Goal: Register for event/course

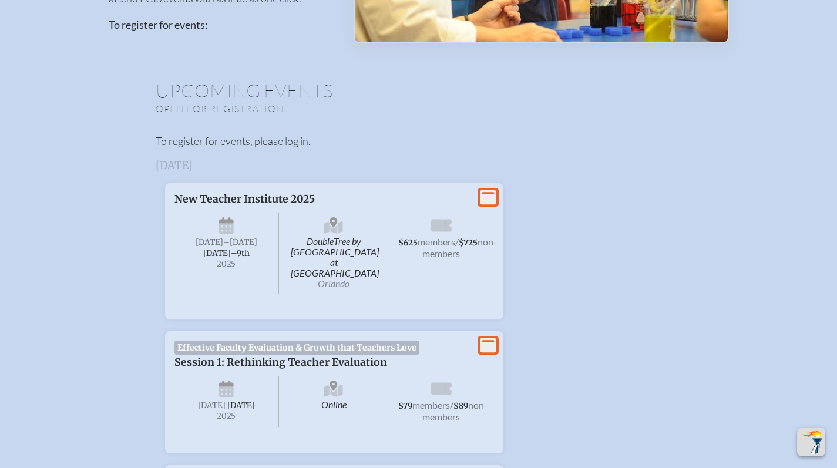
scroll to position [289, 0]
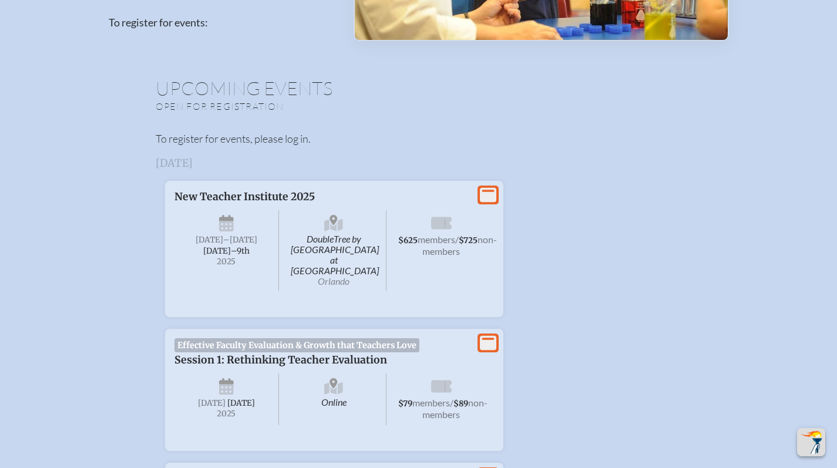
click at [469, 204] on div "DoubleTree by Hilton Hotel Orlando at SeaWorld Orlando Sunday –Tuesday , Septem…" at bounding box center [334, 249] width 320 height 93
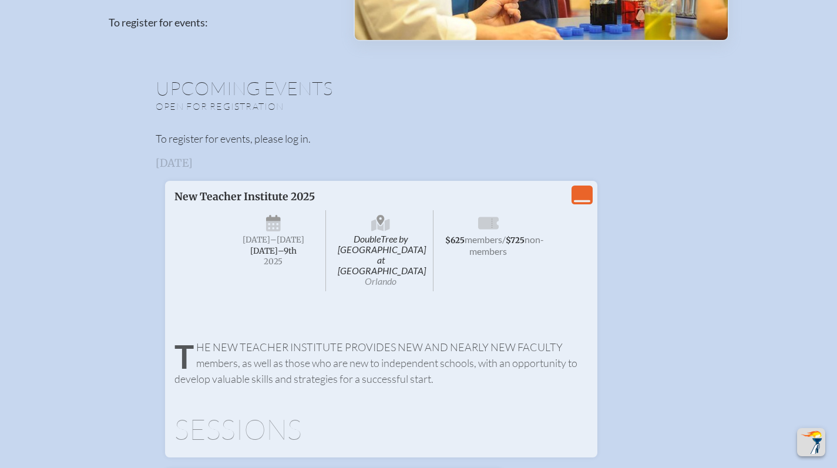
click at [582, 200] on icon "View Less" at bounding box center [582, 195] width 16 height 16
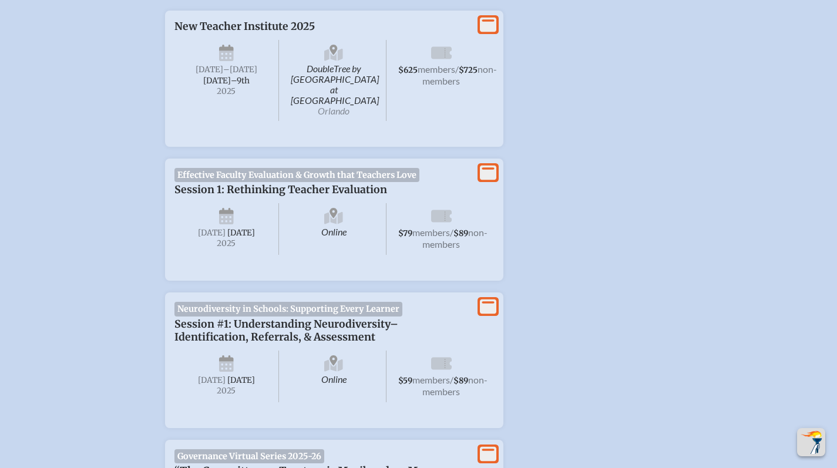
scroll to position [461, 0]
click at [438, 96] on span "$625 members / $725 non-members" at bounding box center [441, 79] width 105 height 81
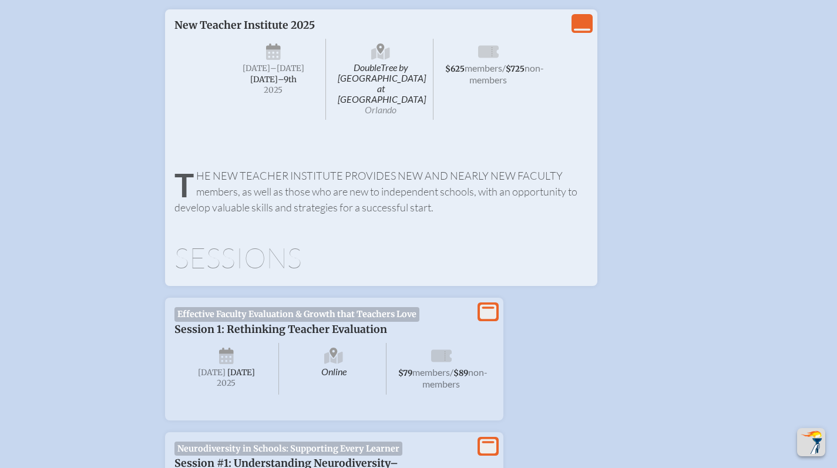
click at [249, 25] on p "New Teacher Institute 2025" at bounding box center [322, 25] width 296 height 13
click at [273, 72] on span "–[DATE]" at bounding box center [287, 68] width 34 height 10
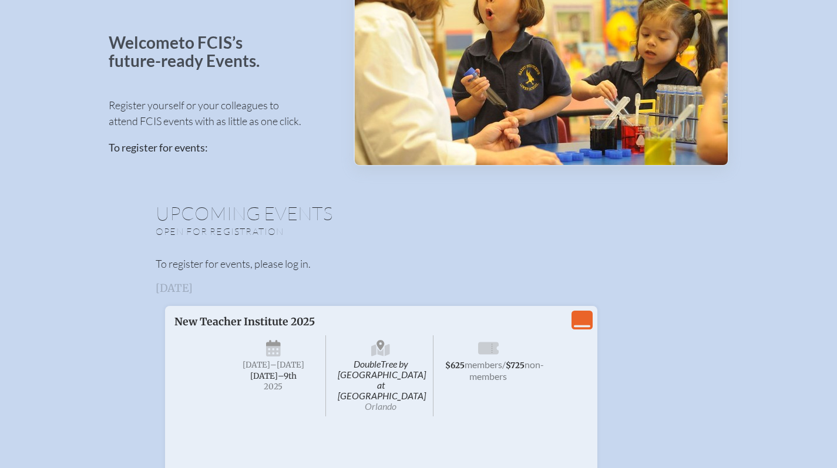
scroll to position [171, 0]
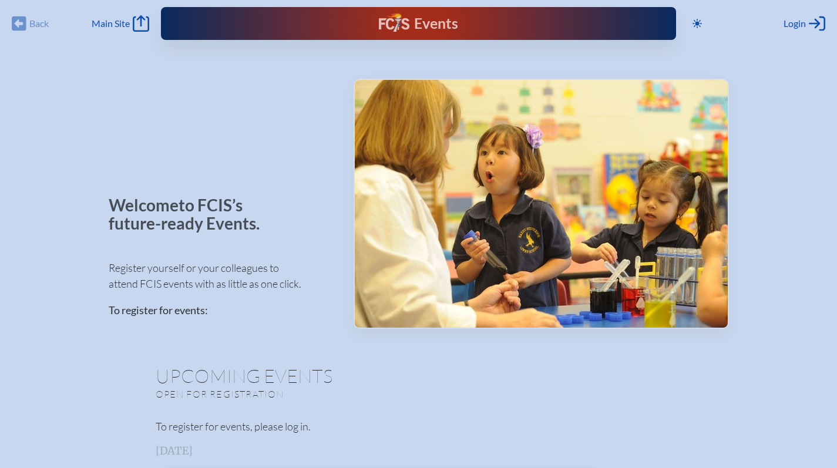
scroll to position [0, 0]
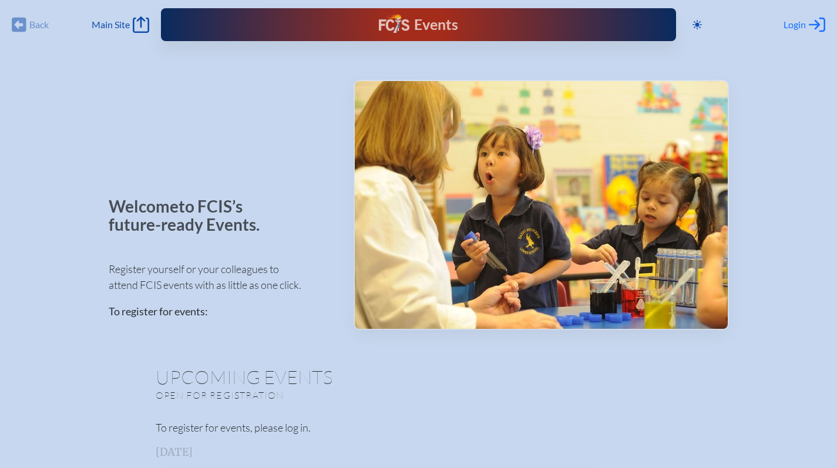
click at [794, 32] on div "Login Log in or Create Account" at bounding box center [805, 24] width 42 height 16
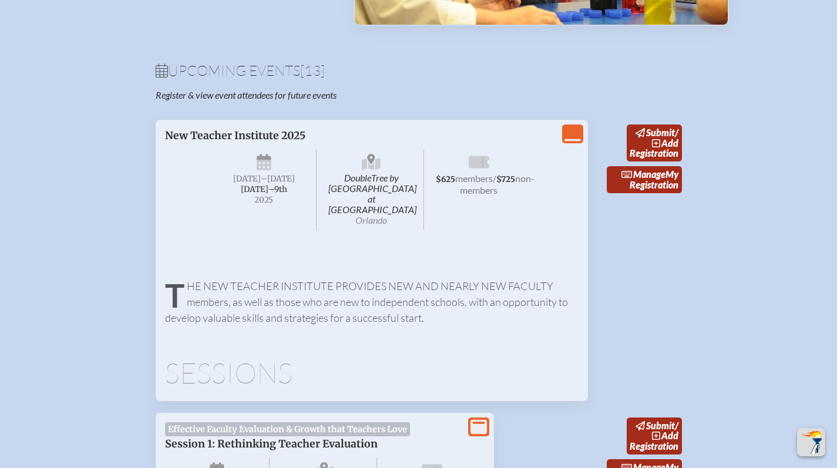
scroll to position [355, 0]
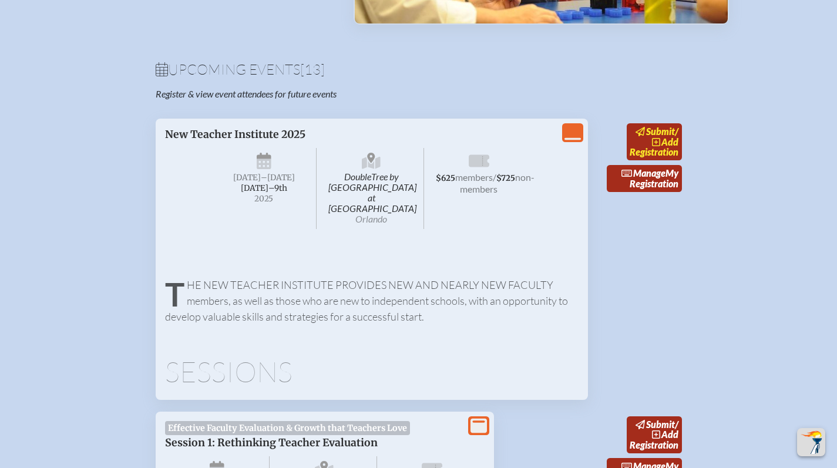
click at [656, 149] on link "submit / add Registration" at bounding box center [654, 141] width 55 height 37
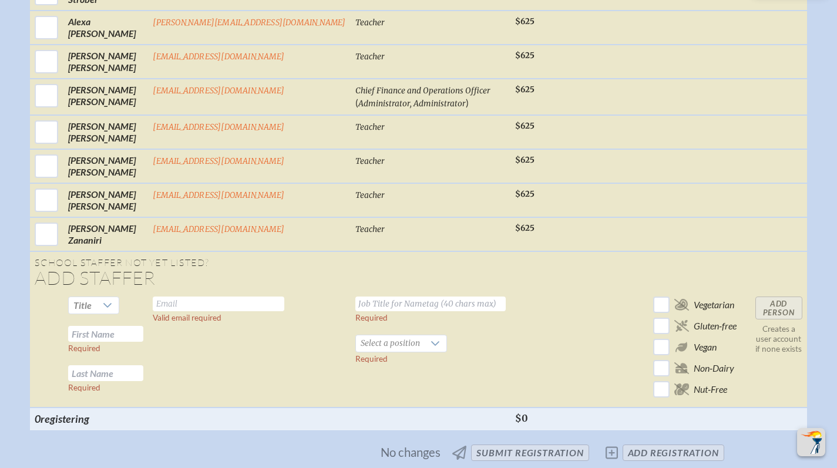
scroll to position [2088, 2]
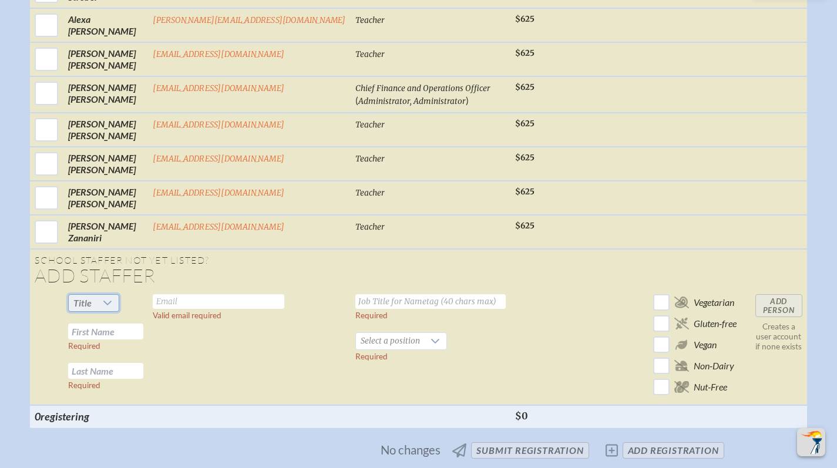
click at [96, 295] on span "Title" at bounding box center [83, 303] width 28 height 16
click at [119, 357] on li "Ms." at bounding box center [117, 352] width 51 height 16
click at [204, 294] on input "text" at bounding box center [219, 301] width 132 height 15
type input "d"
type input "clarked@miamicountryday.org"
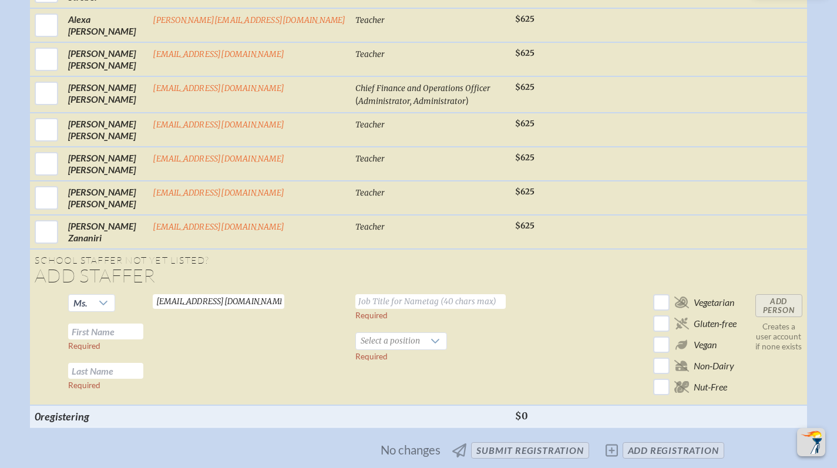
click at [141, 301] on td "Ms. Required Required" at bounding box center [105, 348] width 85 height 116
click at [140, 324] on input "text" at bounding box center [105, 332] width 75 height 16
type input "Devin"
type input "Clarke"
click at [360, 294] on input "text" at bounding box center [430, 301] width 150 height 15
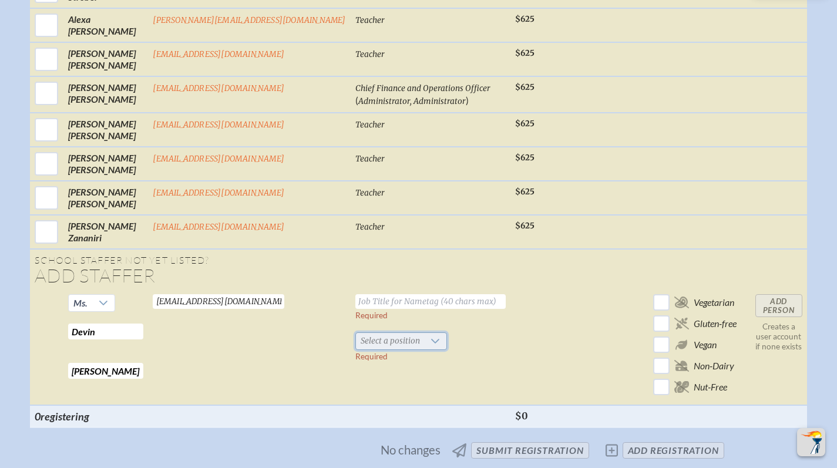
click at [360, 333] on span "Select a position" at bounding box center [390, 341] width 69 height 16
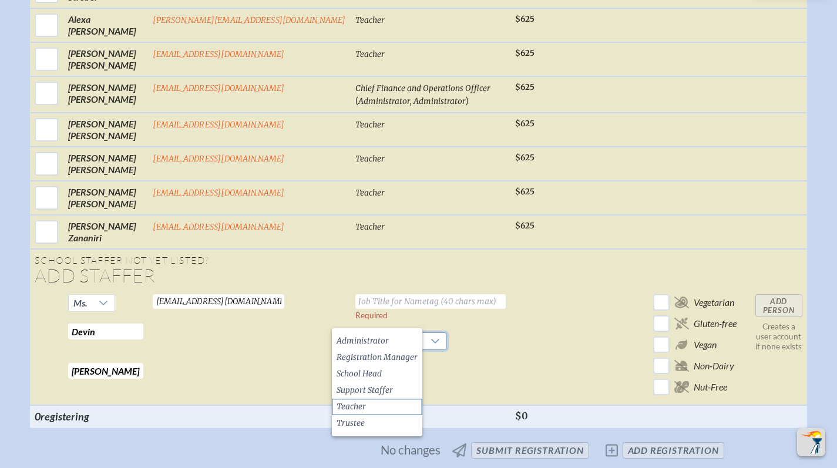
click at [362, 405] on span "Teacher" at bounding box center [351, 407] width 29 height 12
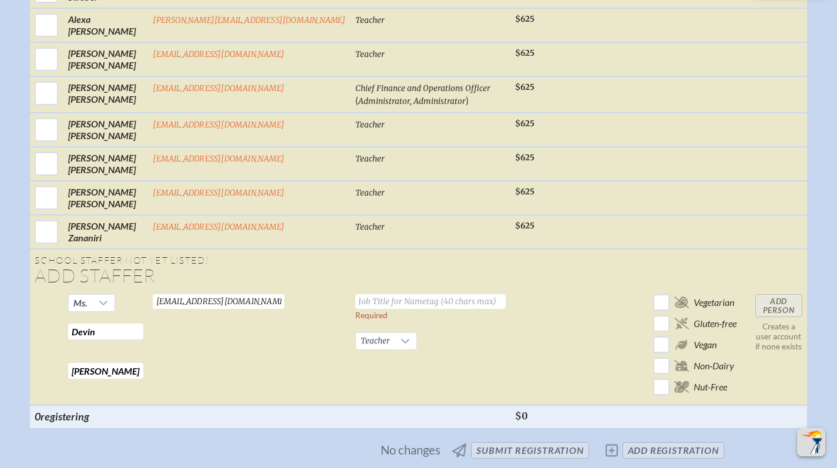
click at [399, 294] on input "text" at bounding box center [430, 301] width 150 height 15
click at [453, 294] on input "STEM Departmental Teacher" at bounding box center [430, 301] width 150 height 15
click at [454, 294] on input "STEM Departmental Teacher" at bounding box center [430, 301] width 150 height 15
type input "Teaching Fellow"
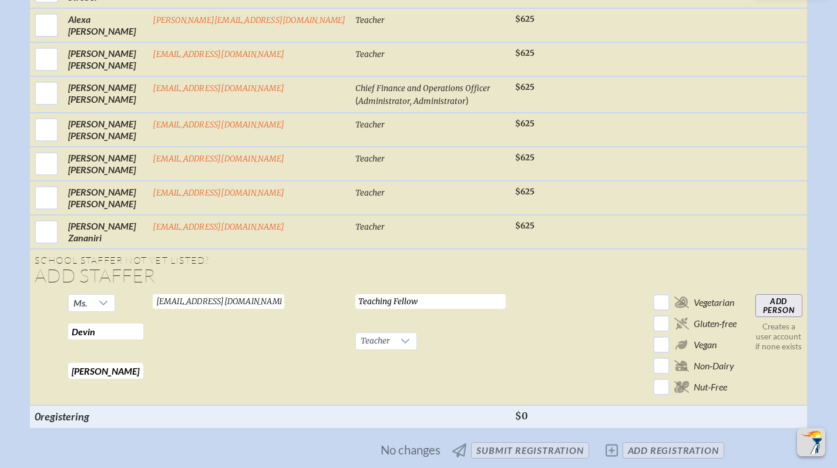
click at [755, 294] on input "Add Person" at bounding box center [778, 305] width 47 height 23
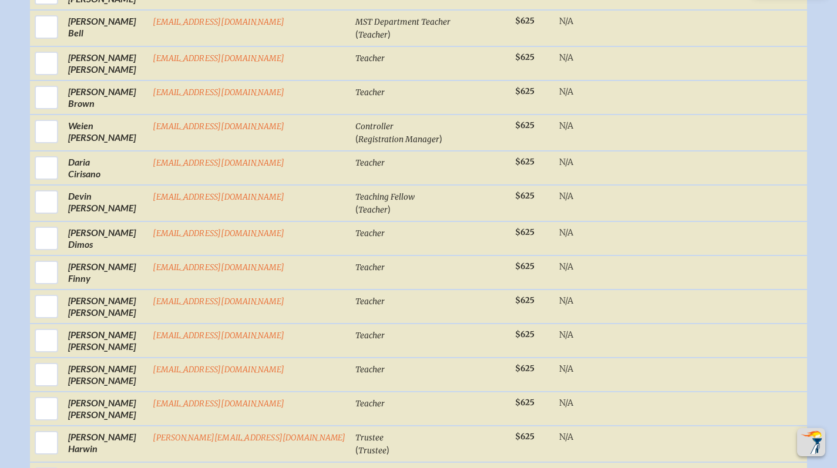
scroll to position [703, 2]
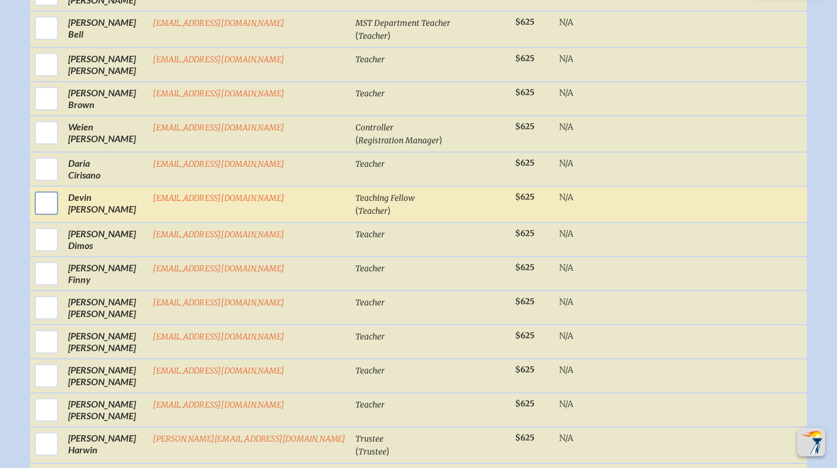
click at [61, 192] on input "checkbox" at bounding box center [46, 203] width 29 height 29
checkbox input "true"
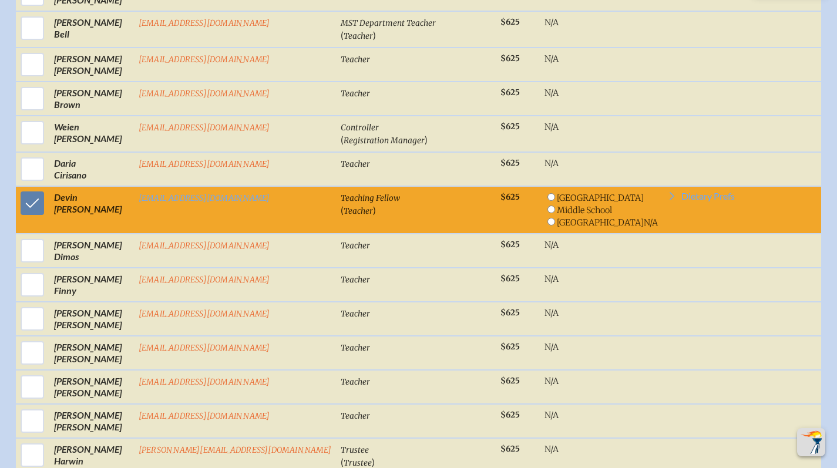
click at [548, 218] on input "radio" at bounding box center [552, 222] width 8 height 8
radio input "true"
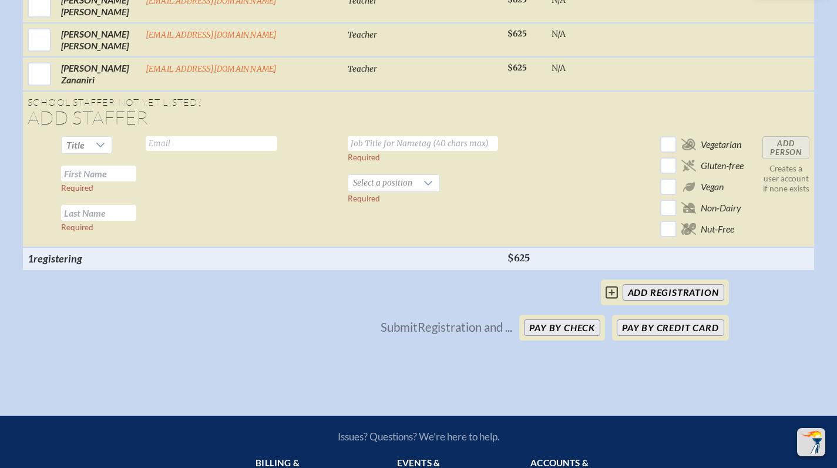
scroll to position [2288, 2]
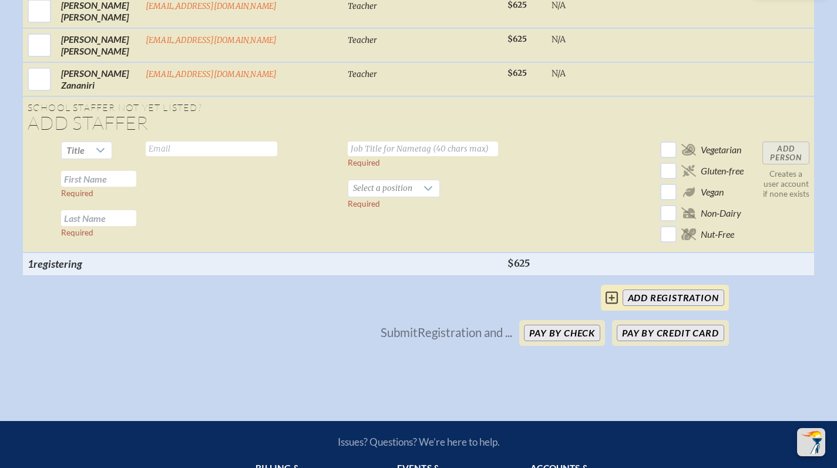
click at [645, 290] on input "add Registration" at bounding box center [674, 298] width 102 height 16
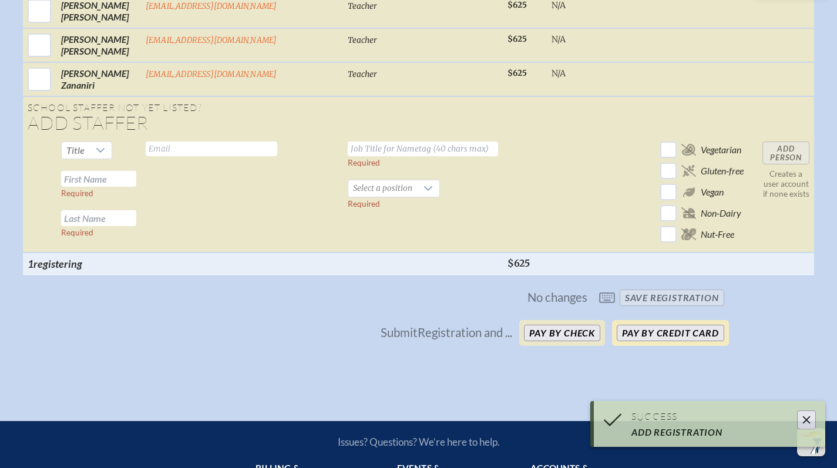
click at [636, 325] on button "Pay by Credit Card" at bounding box center [670, 333] width 107 height 16
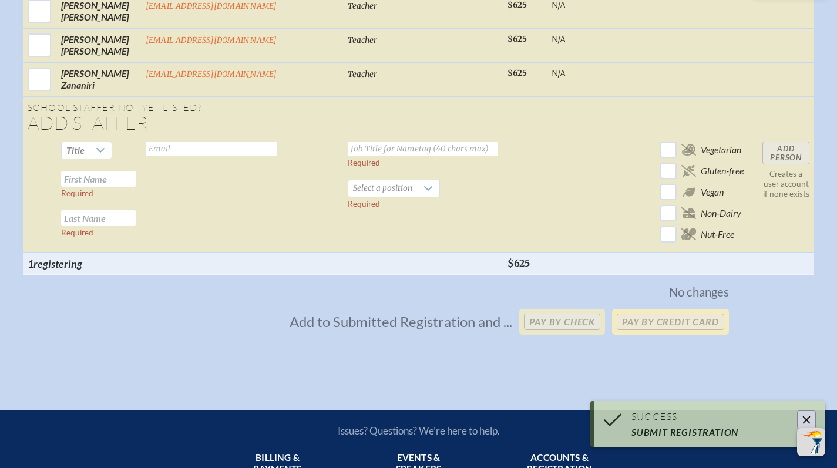
scroll to position [2276, 2]
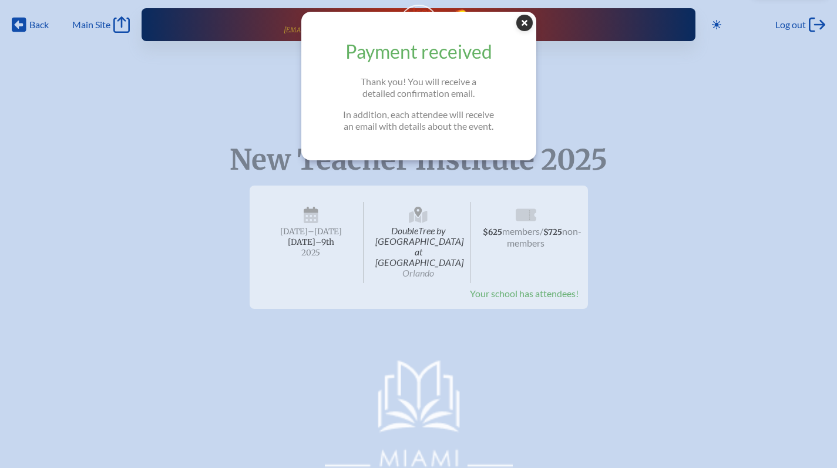
click at [523, 22] on icon at bounding box center [524, 23] width 16 height 16
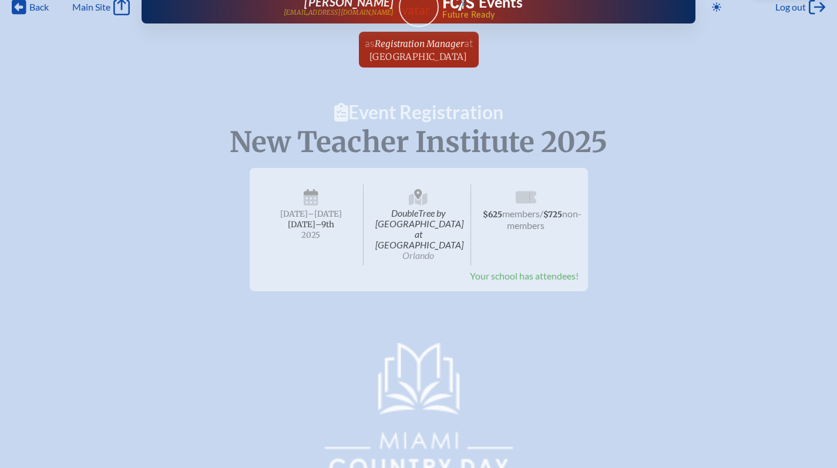
scroll to position [17, 0]
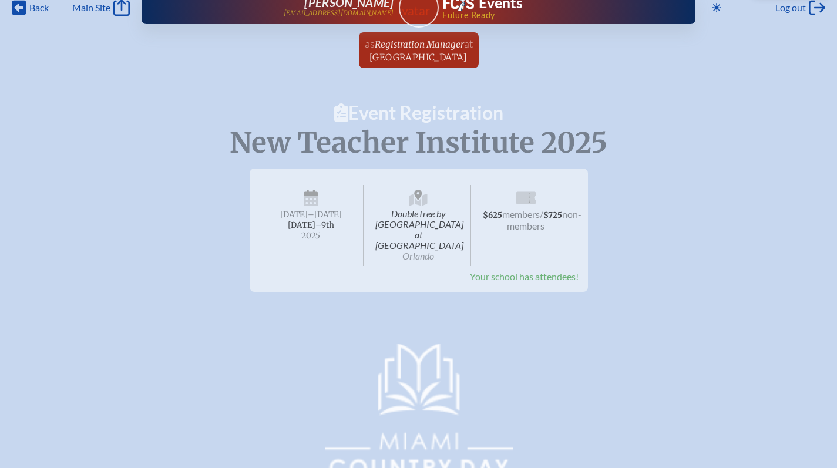
click at [423, 219] on span "DoubleTree by Hilton Hotel Orlando at SeaWorld Orlando" at bounding box center [418, 225] width 105 height 81
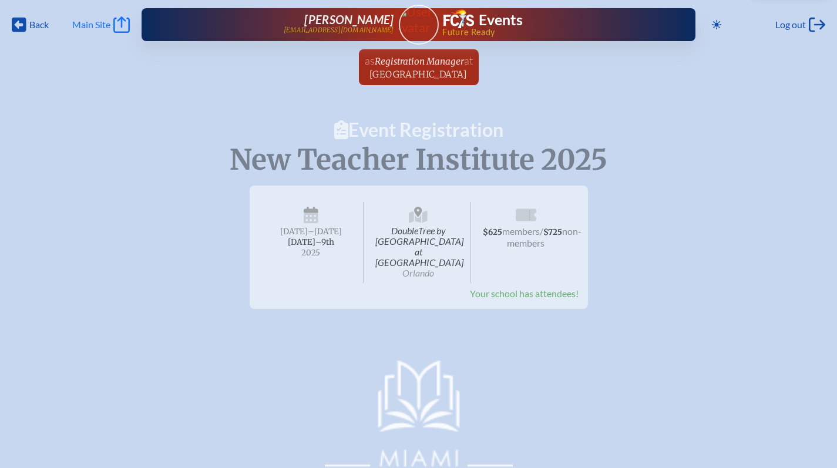
click at [113, 20] on link "Main Site Main Site" at bounding box center [101, 24] width 58 height 16
